Goal: Task Accomplishment & Management: Use online tool/utility

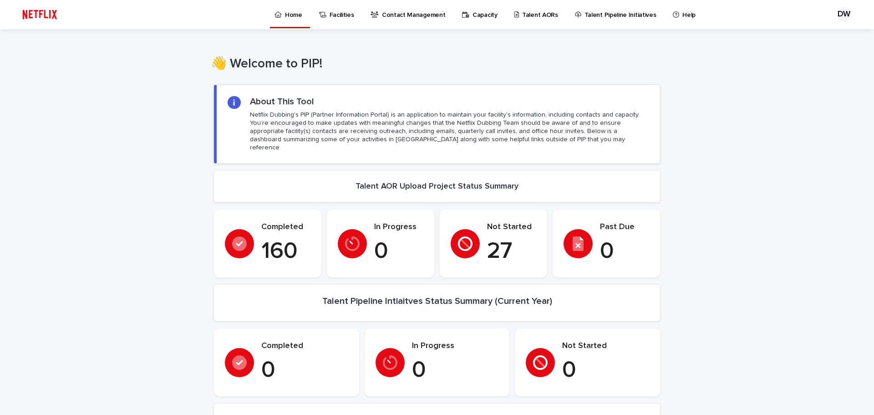
click at [538, 11] on p "Talent AORs" at bounding box center [540, 9] width 36 height 19
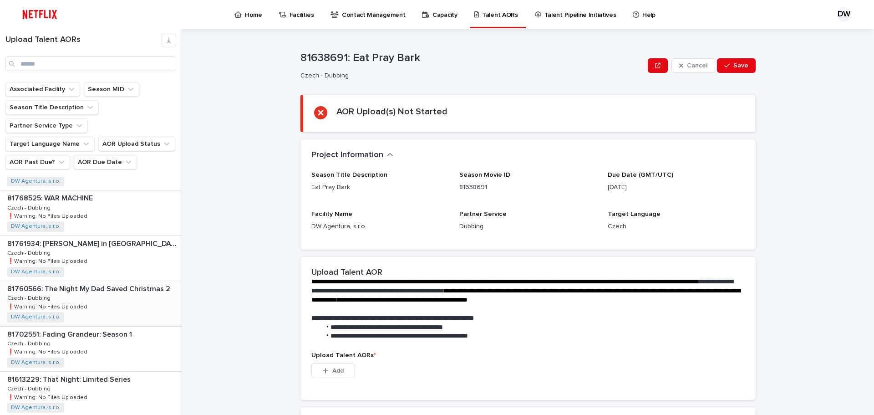
scroll to position [273, 0]
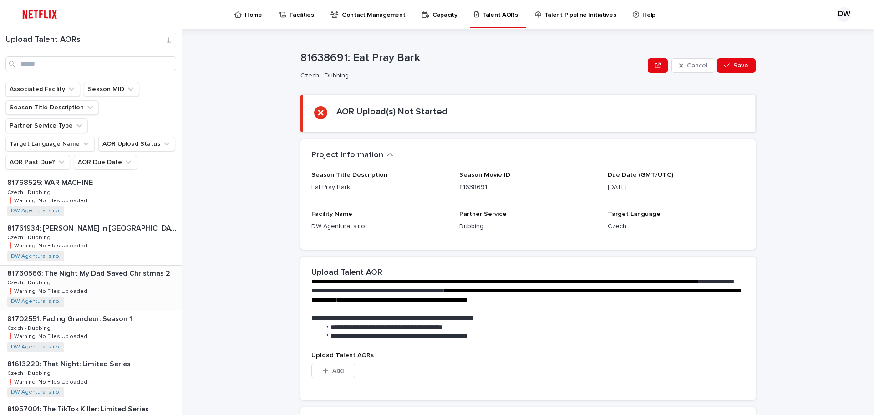
click at [116, 265] on div "81760566: The Night My Dad Saved Christmas 2 81760566: The Night My Dad Saved C…" at bounding box center [91, 287] width 182 height 45
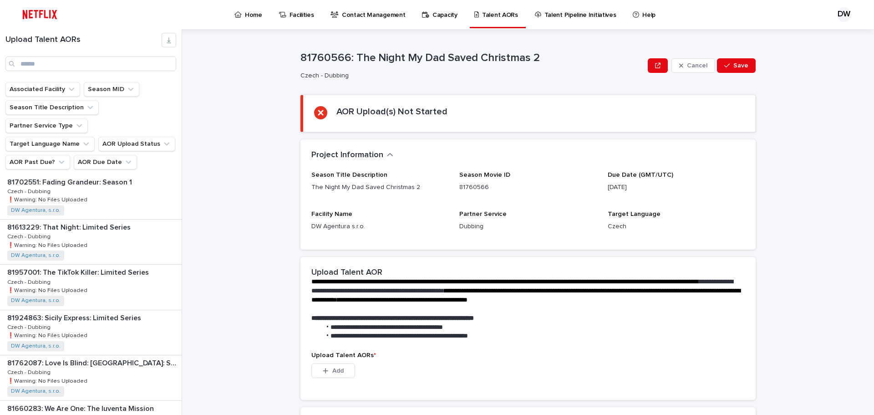
scroll to position [46, 0]
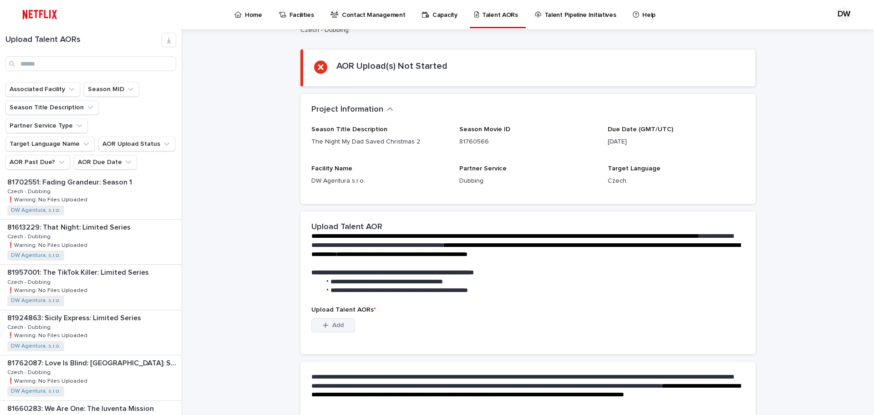
click at [336, 323] on span "Add" at bounding box center [337, 325] width 11 height 6
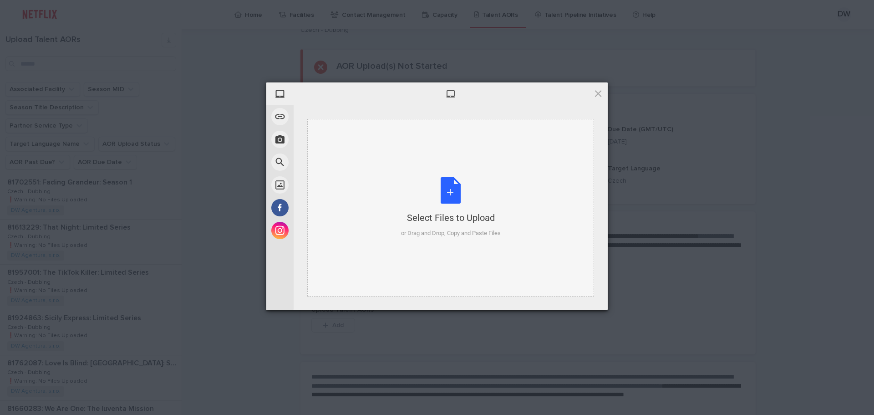
click at [434, 174] on div "Select Files to Upload or Drag and Drop, Copy and Paste Files" at bounding box center [450, 207] width 287 height 177
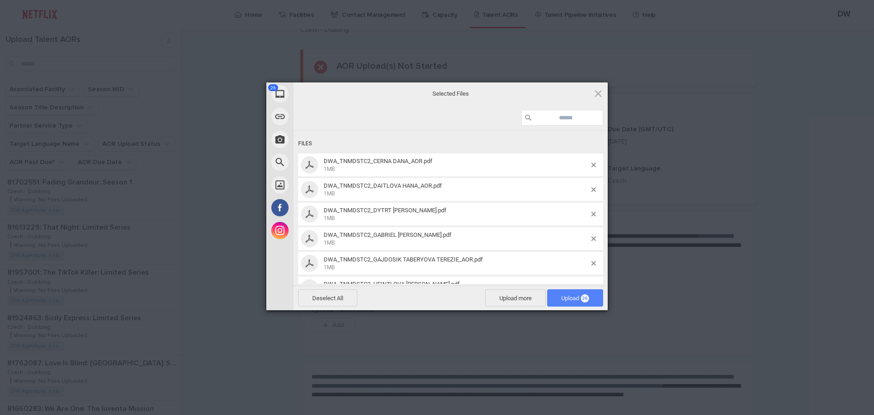
click at [584, 298] on span "26" at bounding box center [585, 298] width 8 height 8
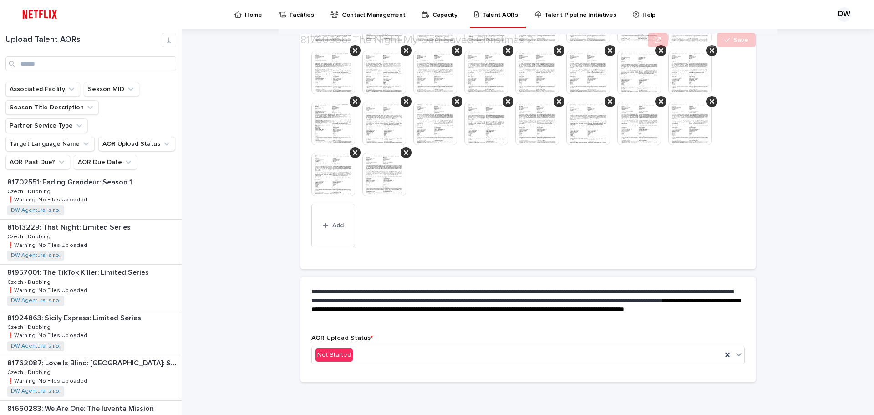
scroll to position [319, 0]
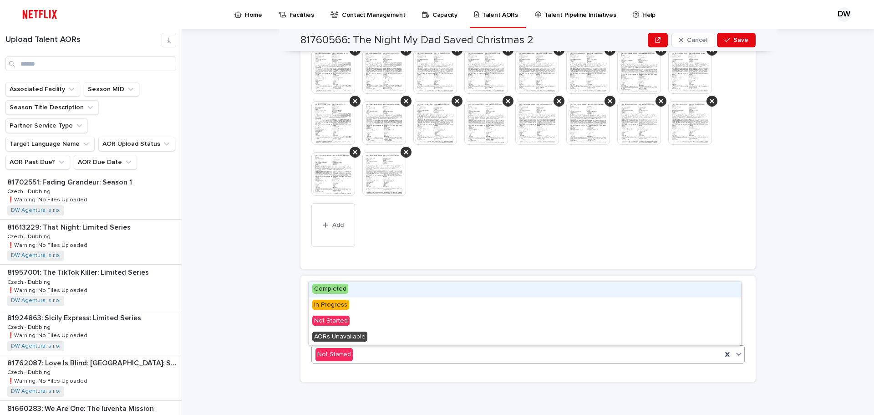
click at [352, 356] on div "Not Started" at bounding box center [517, 354] width 410 height 15
click at [350, 290] on div "Completed" at bounding box center [525, 289] width 432 height 16
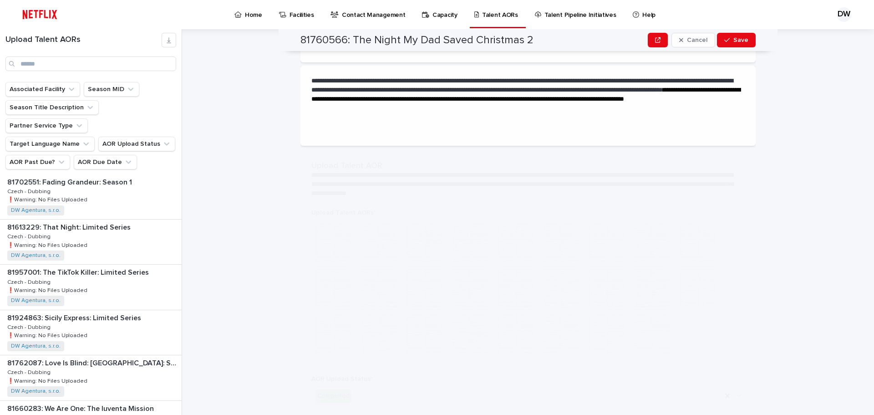
scroll to position [0, 0]
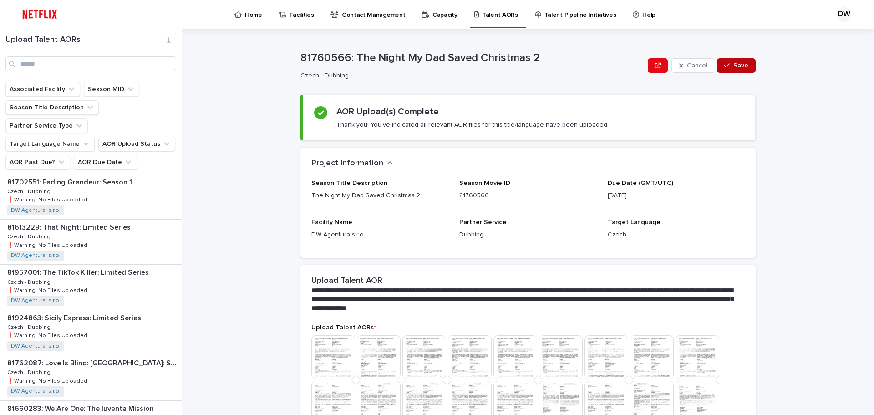
click at [733, 60] on button "Save" at bounding box center [736, 65] width 39 height 15
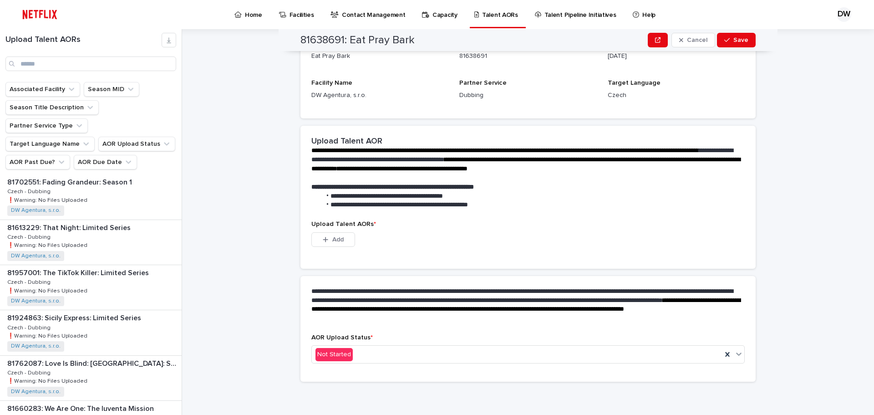
scroll to position [131, 0]
